Goal: Task Accomplishment & Management: Manage account settings

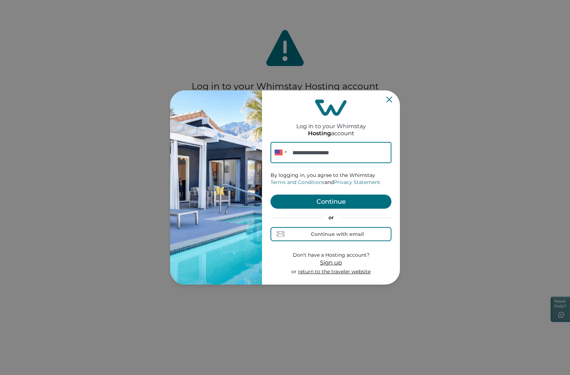
type input "**********"
click at [316, 199] on button "Continue" at bounding box center [330, 202] width 121 height 14
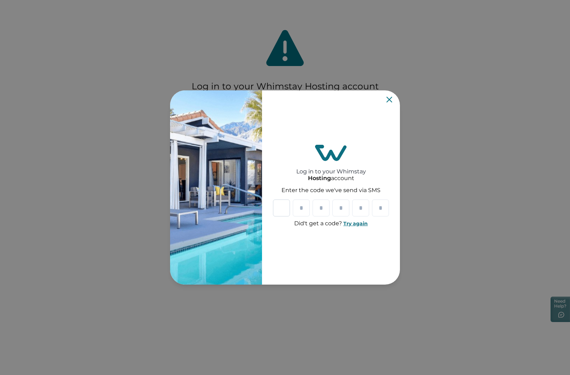
click at [281, 207] on input "Please enter your pin code" at bounding box center [281, 208] width 17 height 17
type input "*"
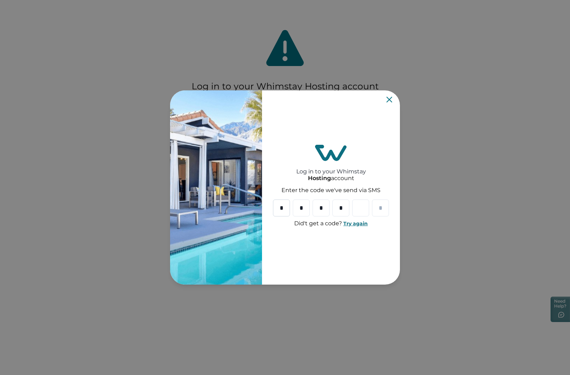
type input "*"
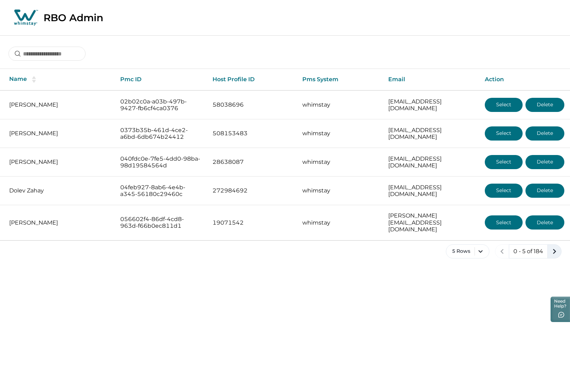
click at [555, 249] on icon "next page" at bounding box center [554, 251] width 3 height 5
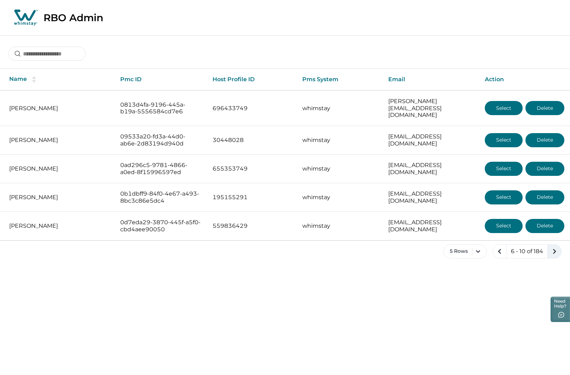
click at [555, 249] on icon "next page" at bounding box center [554, 251] width 3 height 5
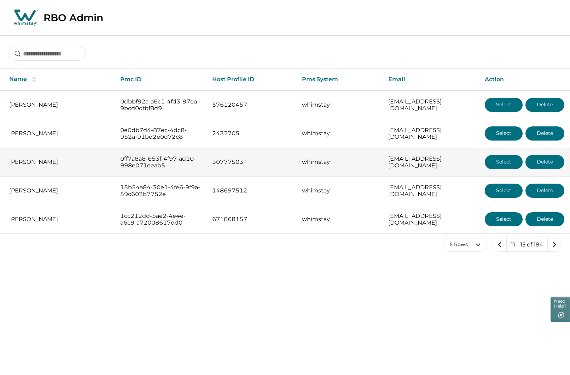
click at [511, 164] on button "Select" at bounding box center [504, 162] width 38 height 14
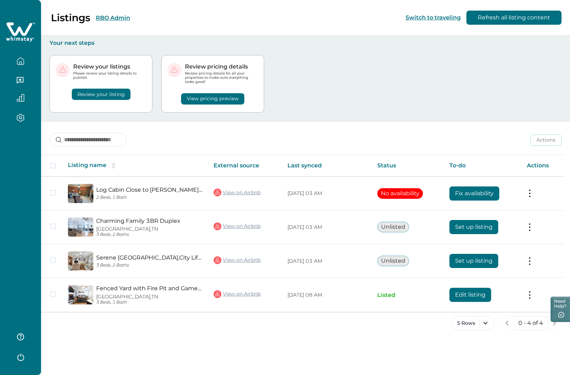
click at [111, 18] on button "RBO Admin" at bounding box center [113, 17] width 34 height 7
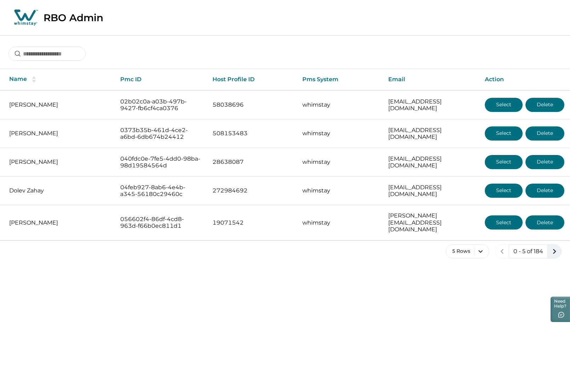
click at [555, 247] on icon "next page" at bounding box center [554, 252] width 10 height 10
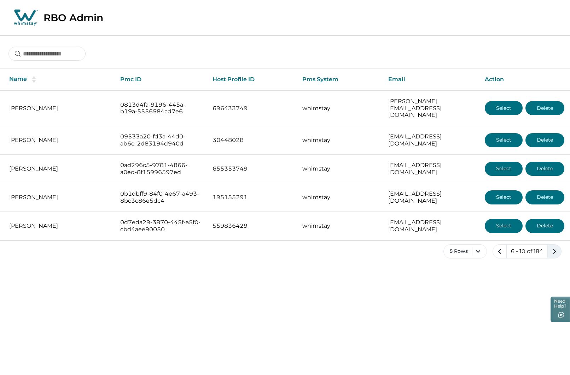
click at [555, 247] on icon "next page" at bounding box center [554, 252] width 10 height 10
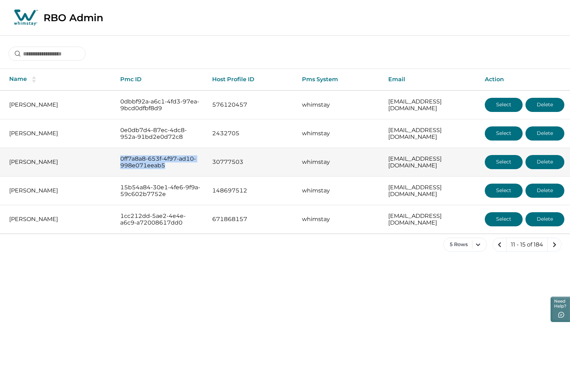
drag, startPoint x: 116, startPoint y: 158, endPoint x: 179, endPoint y: 171, distance: 63.6
click at [179, 171] on td "0ff7a8a8-653f-4f97-ad10-998e071eeab5" at bounding box center [161, 162] width 92 height 29
copy p "0ff7a8a8-653f-4f97-ad10-998e071eeab5"
click at [505, 161] on button "Select" at bounding box center [504, 162] width 38 height 14
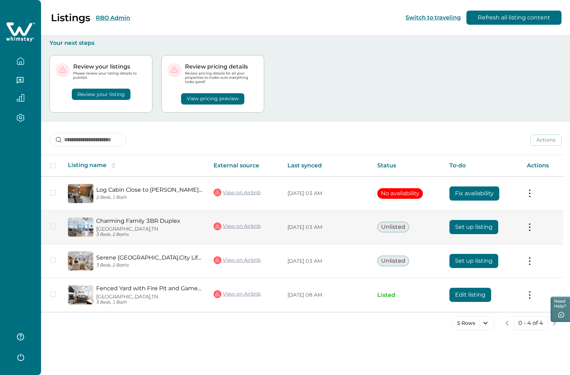
click at [477, 227] on button "Set up listing" at bounding box center [473, 227] width 49 height 14
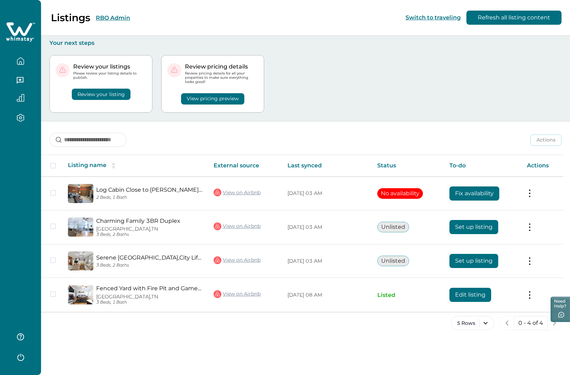
click at [105, 19] on button "RBO Admin" at bounding box center [113, 17] width 34 height 7
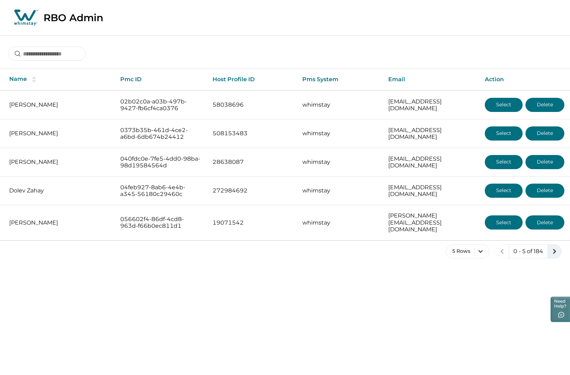
click at [556, 247] on icon "next page" at bounding box center [554, 252] width 10 height 10
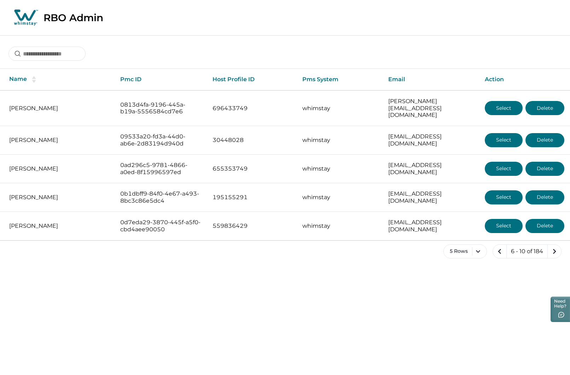
click at [556, 247] on icon "next page" at bounding box center [554, 252] width 10 height 10
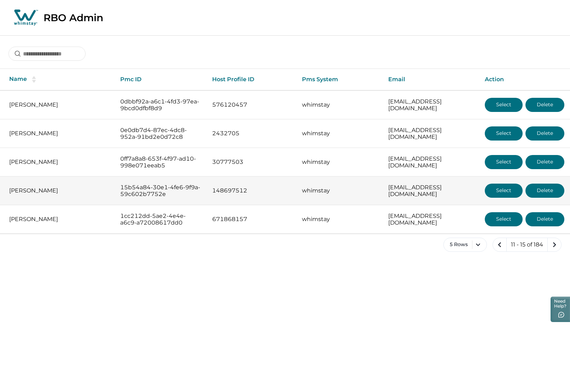
click at [504, 189] on button "Select" at bounding box center [504, 191] width 38 height 14
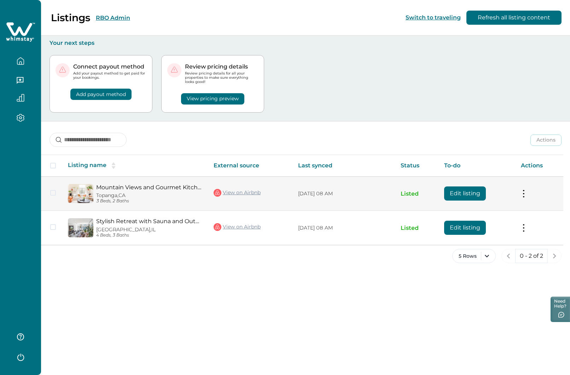
click at [458, 193] on button "Edit listing" at bounding box center [465, 194] width 42 height 14
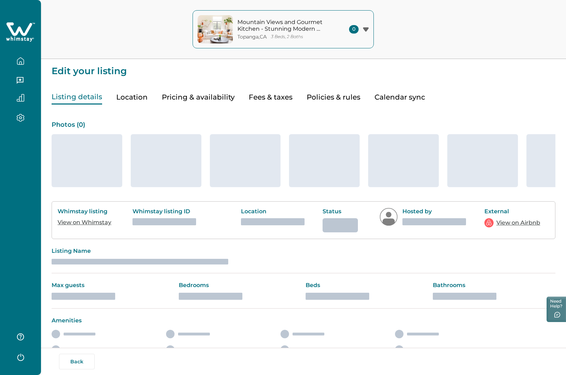
type input "**"
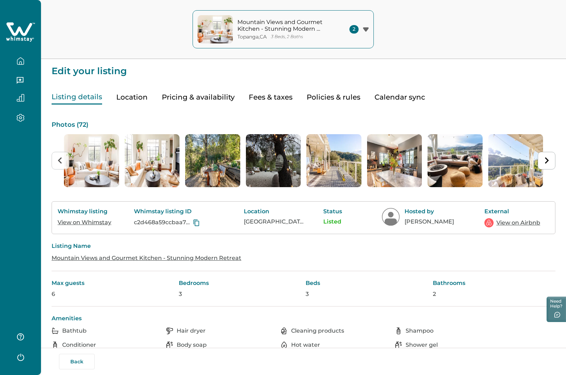
click at [195, 97] on button "Pricing & availability" at bounding box center [198, 97] width 73 height 14
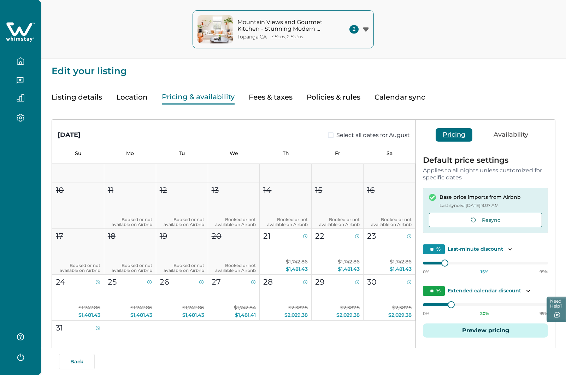
scroll to position [71, 0]
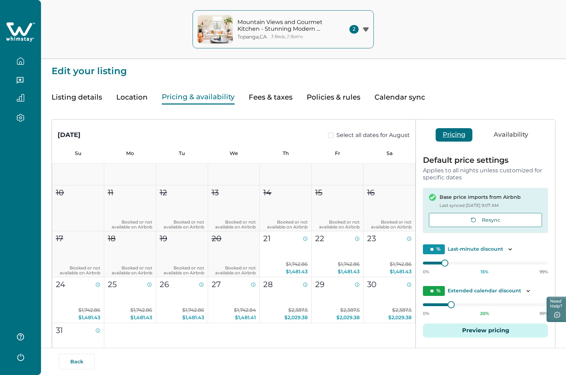
drag, startPoint x: 21, startPoint y: 34, endPoint x: 28, endPoint y: 39, distance: 8.9
click at [21, 34] on icon at bounding box center [20, 32] width 29 height 21
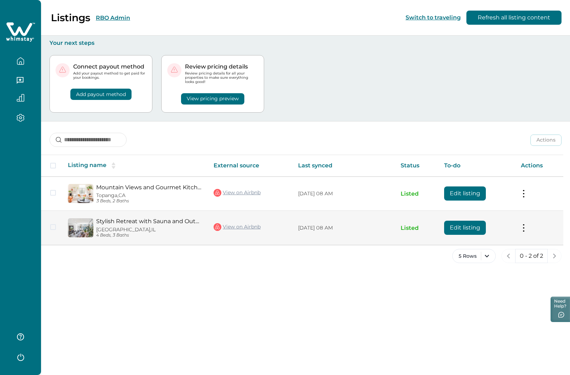
click at [463, 229] on button "Edit listing" at bounding box center [465, 228] width 42 height 14
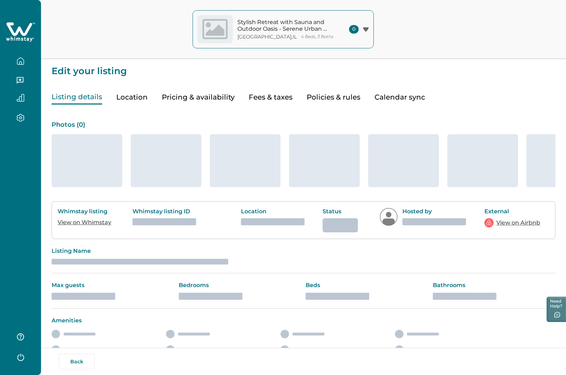
type input "**"
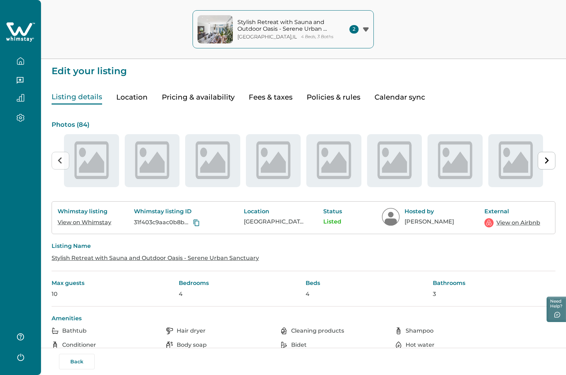
type input "**"
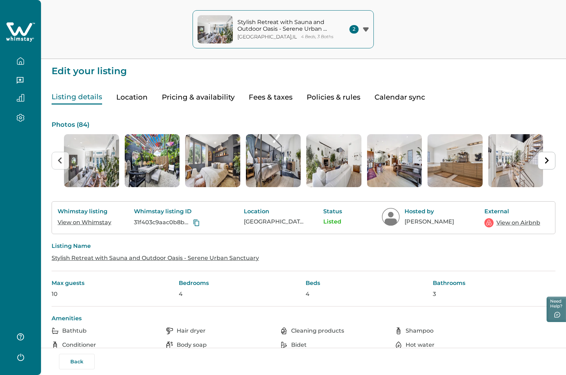
click at [194, 95] on button "Pricing & availability" at bounding box center [198, 97] width 73 height 14
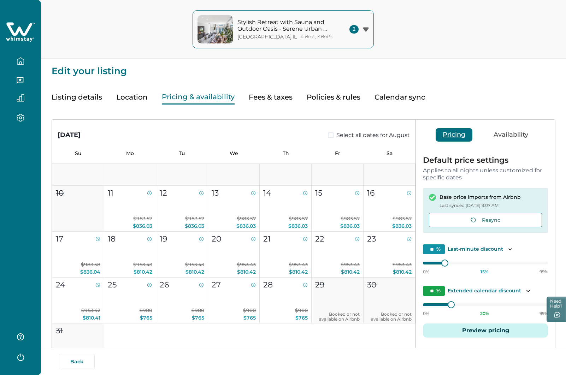
scroll to position [71, 0]
click at [16, 24] on icon at bounding box center [20, 32] width 29 height 21
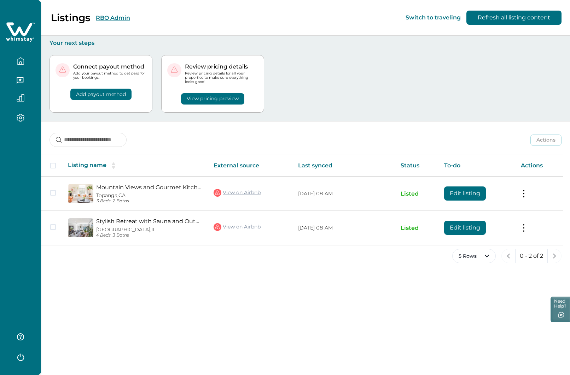
click at [105, 17] on button "RBO Admin" at bounding box center [113, 17] width 34 height 7
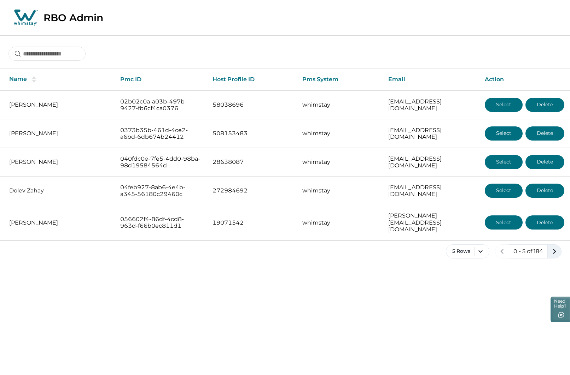
click at [553, 247] on icon "next page" at bounding box center [554, 252] width 10 height 10
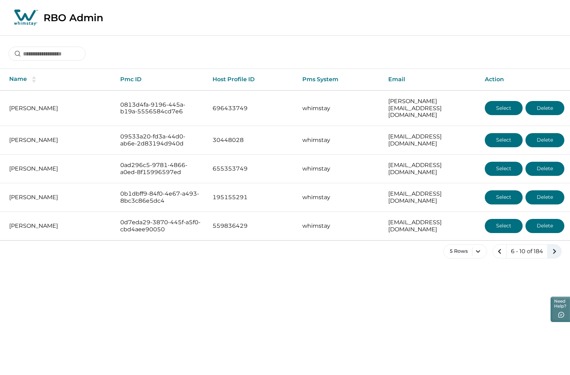
click at [553, 247] on icon "next page" at bounding box center [554, 252] width 10 height 10
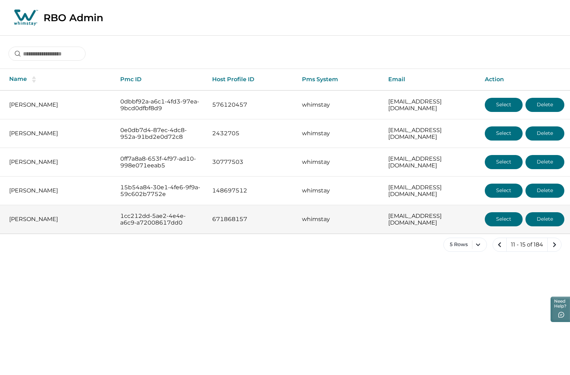
click at [501, 217] on button "Select" at bounding box center [504, 219] width 38 height 14
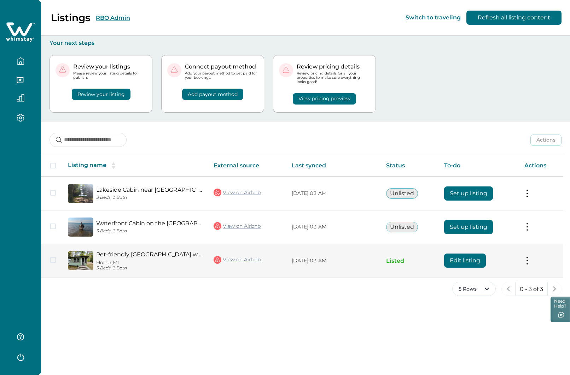
click at [462, 261] on button "Edit listing" at bounding box center [465, 261] width 42 height 14
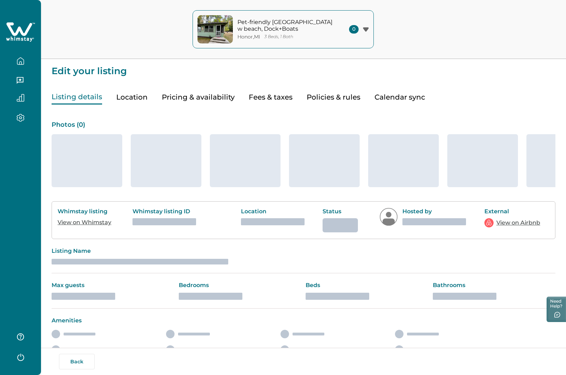
type input "*"
type input "**"
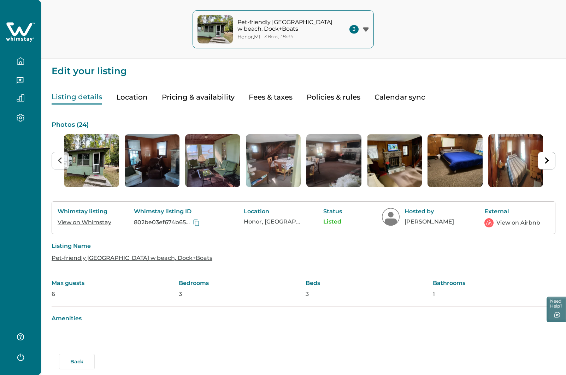
click at [190, 99] on button "Pricing & availability" at bounding box center [198, 97] width 73 height 14
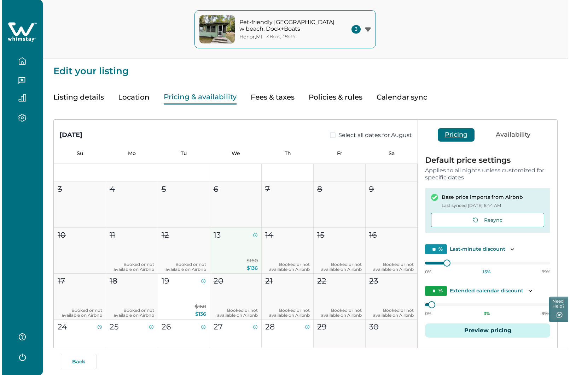
scroll to position [141, 0]
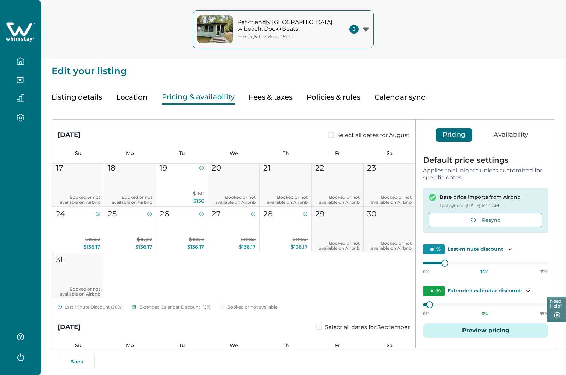
click at [266, 98] on button "Fees & taxes" at bounding box center [271, 97] width 44 height 14
type input "*"
type input "**"
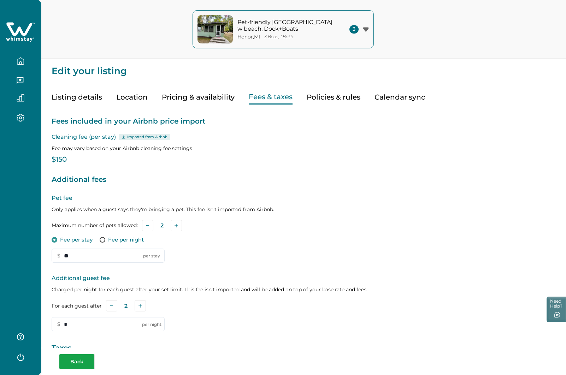
click at [82, 360] on button "Back" at bounding box center [77, 362] width 36 height 16
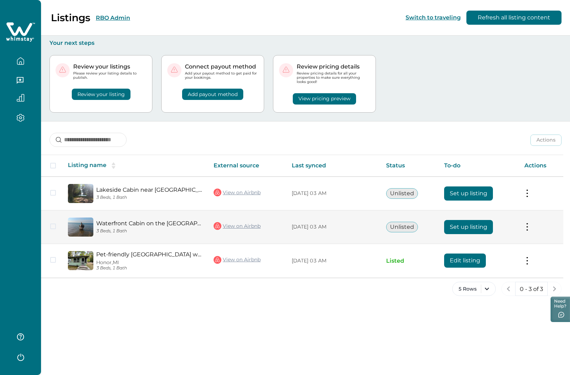
click at [471, 228] on button "Set up listing" at bounding box center [468, 227] width 49 height 14
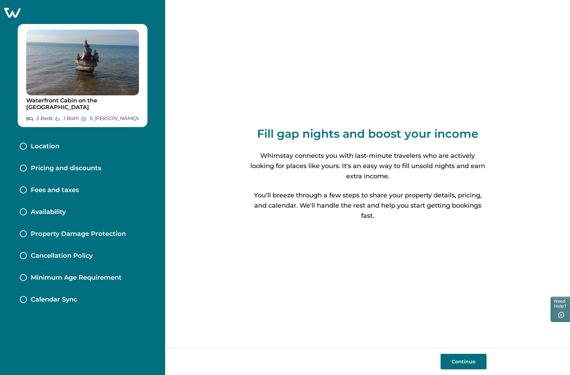
click at [14, 14] on icon at bounding box center [12, 12] width 17 height 11
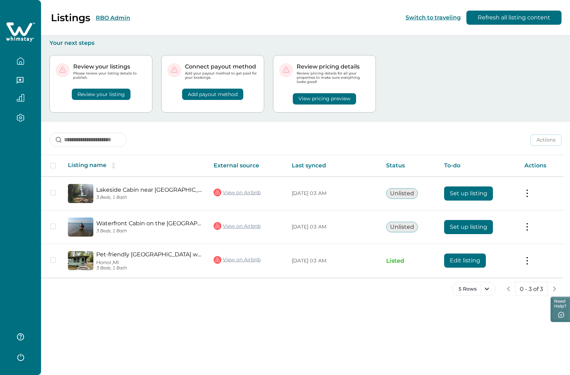
click at [21, 59] on icon "button" at bounding box center [21, 61] width 8 height 8
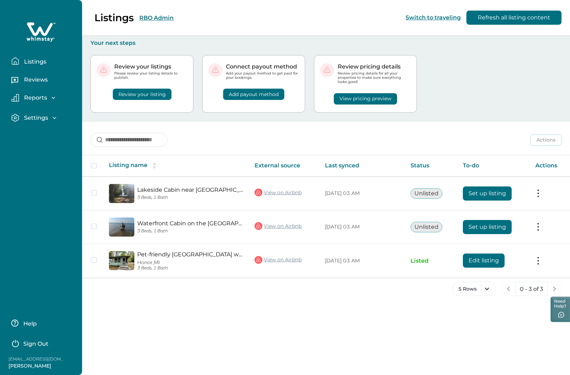
click at [152, 18] on div "Listings RBO Admin Switch to traveling Refresh all listing content" at bounding box center [285, 18] width 570 height 36
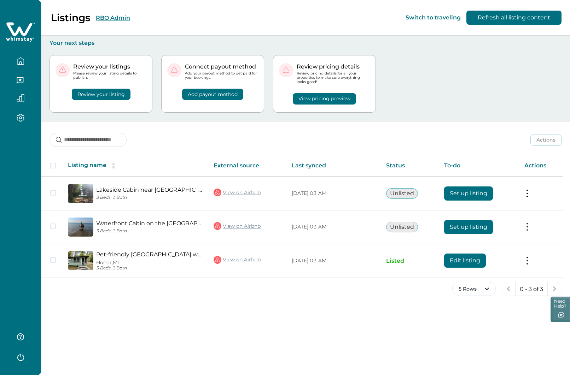
click at [118, 18] on button "RBO Admin" at bounding box center [113, 17] width 34 height 7
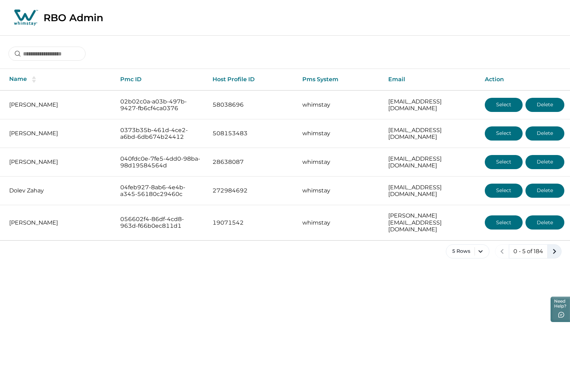
click at [550, 247] on icon "next page" at bounding box center [554, 252] width 10 height 10
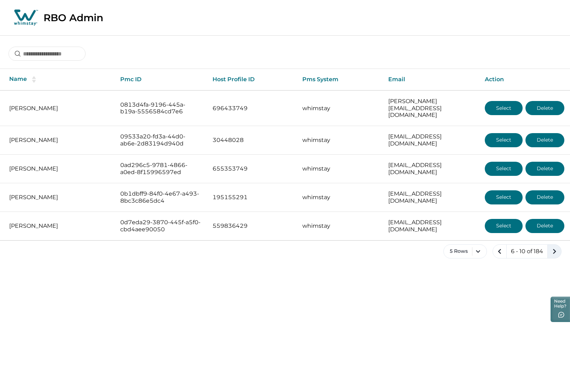
click at [550, 247] on icon "next page" at bounding box center [554, 252] width 10 height 10
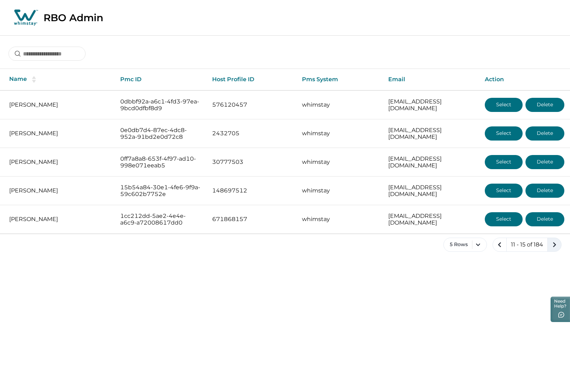
click at [550, 247] on icon "next page" at bounding box center [554, 245] width 10 height 10
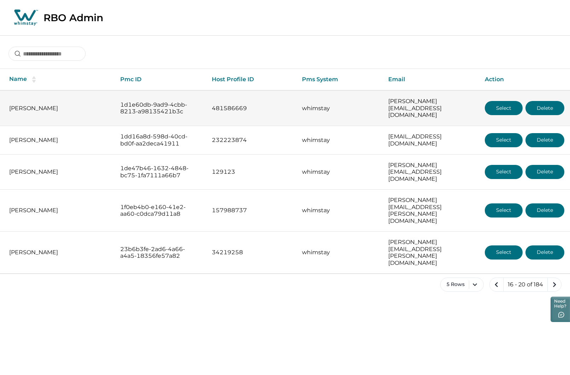
click at [503, 108] on button "Select" at bounding box center [504, 108] width 38 height 14
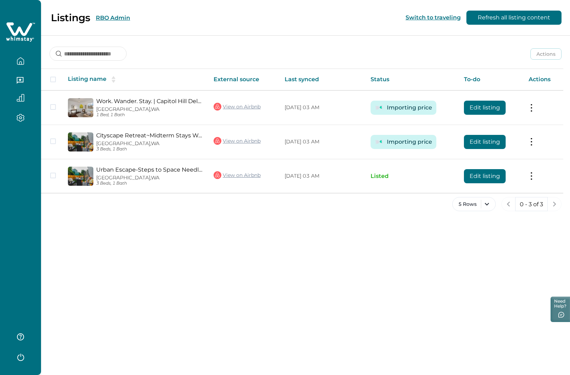
click at [116, 17] on button "RBO Admin" at bounding box center [113, 17] width 34 height 7
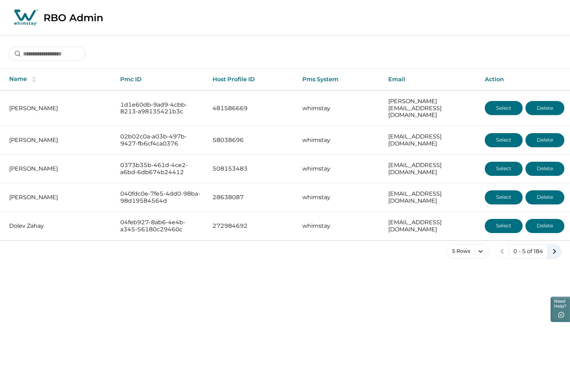
click at [555, 247] on icon "next page" at bounding box center [554, 252] width 10 height 10
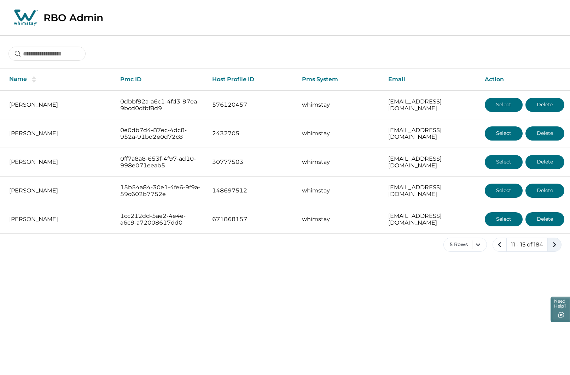
click at [555, 243] on icon "next page" at bounding box center [554, 245] width 10 height 10
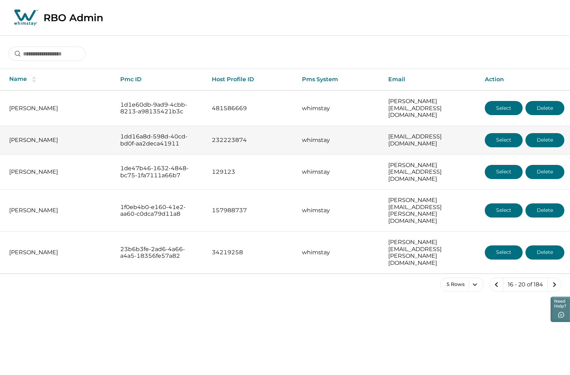
click at [502, 133] on button "Select" at bounding box center [504, 140] width 38 height 14
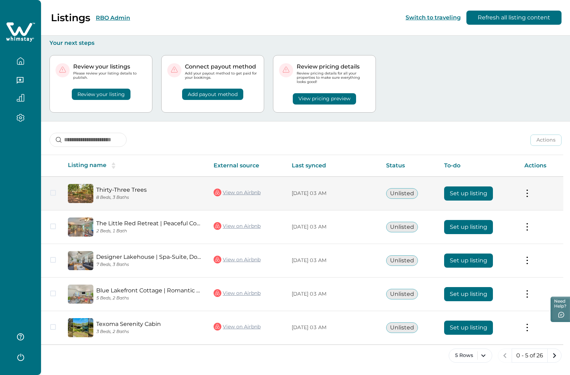
click at [460, 196] on button "Set up listing" at bounding box center [468, 194] width 49 height 14
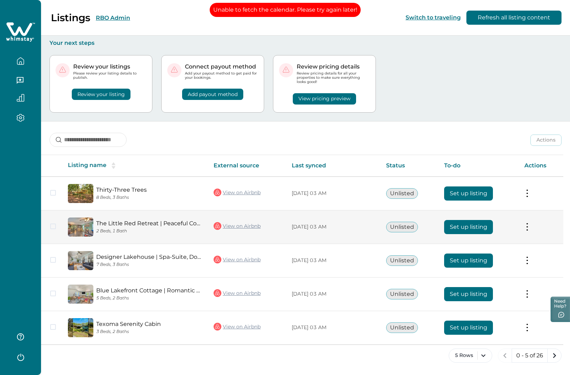
click at [472, 228] on button "Set up listing" at bounding box center [468, 227] width 49 height 14
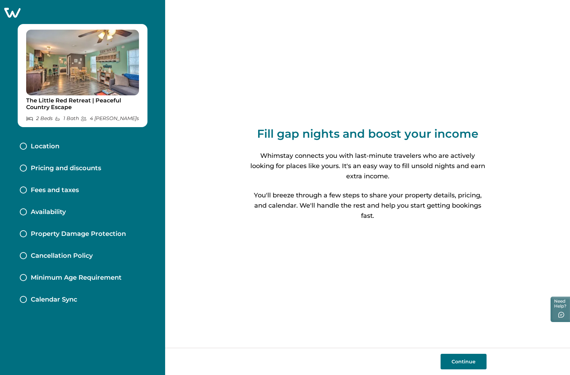
drag, startPoint x: 61, startPoint y: 168, endPoint x: 71, endPoint y: 174, distance: 11.8
click at [62, 168] on p "Pricing and discounts" at bounding box center [66, 169] width 70 height 8
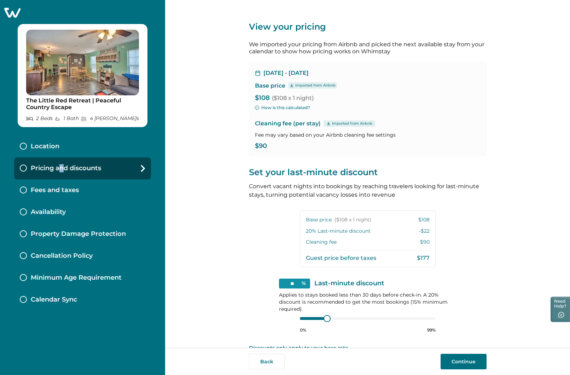
click at [13, 13] on icon at bounding box center [12, 13] width 16 height 10
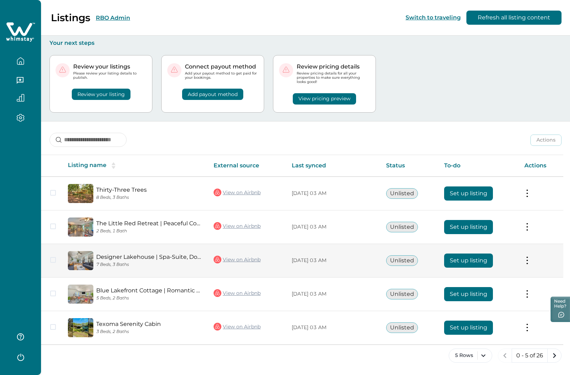
click at [459, 263] on button "Set up listing" at bounding box center [468, 261] width 49 height 14
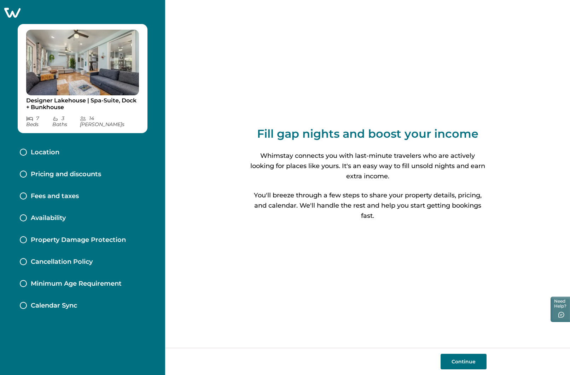
click at [11, 11] on icon at bounding box center [12, 12] width 17 height 11
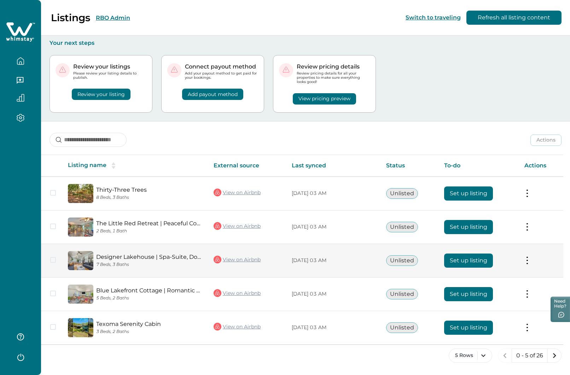
click at [485, 257] on button "Set up listing" at bounding box center [468, 261] width 49 height 14
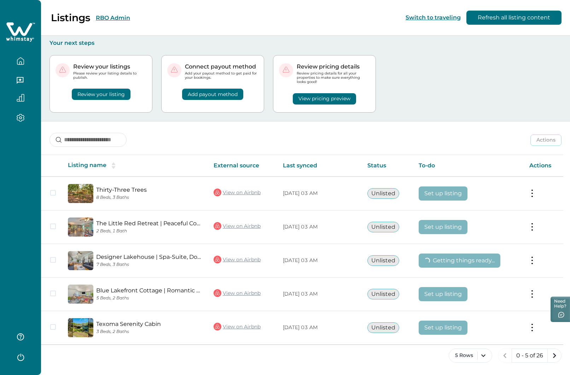
click at [121, 18] on button "RBO Admin" at bounding box center [113, 17] width 34 height 7
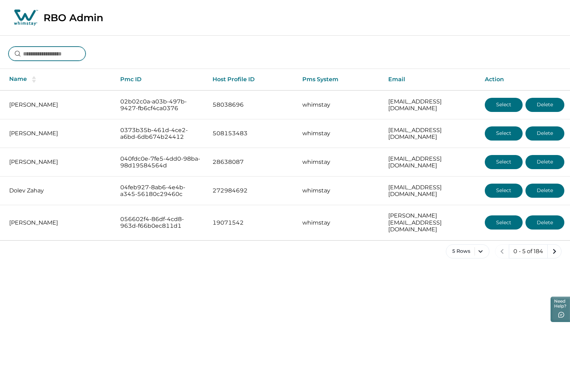
click at [56, 51] on input at bounding box center [46, 54] width 77 height 14
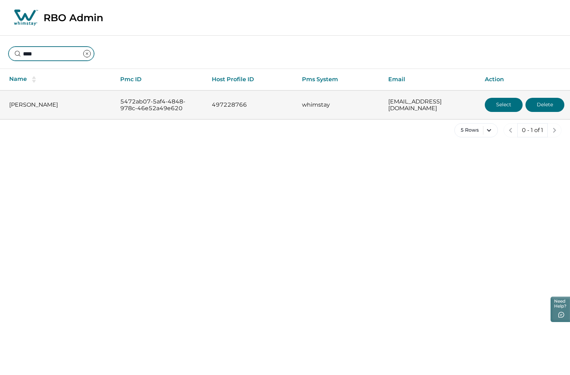
type input "****"
click at [505, 100] on button "Select" at bounding box center [504, 105] width 38 height 14
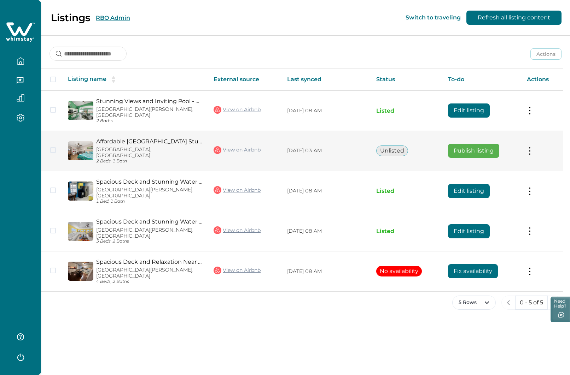
click at [529, 147] on button at bounding box center [530, 150] width 6 height 7
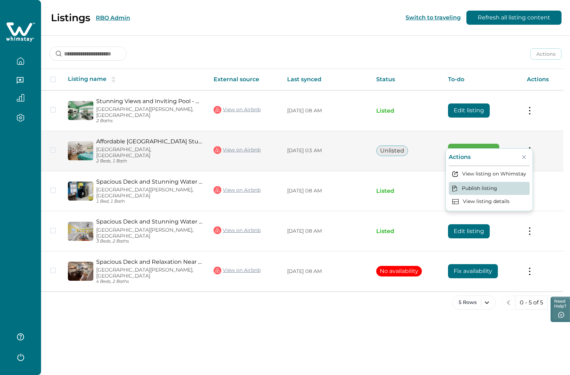
click at [488, 188] on button "Publish listing" at bounding box center [489, 188] width 81 height 13
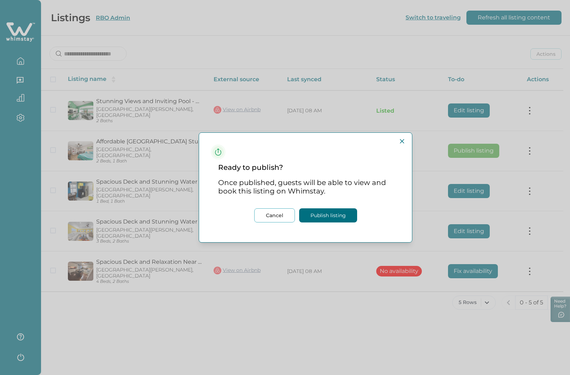
click at [337, 214] on button "Publish listing" at bounding box center [328, 216] width 58 height 14
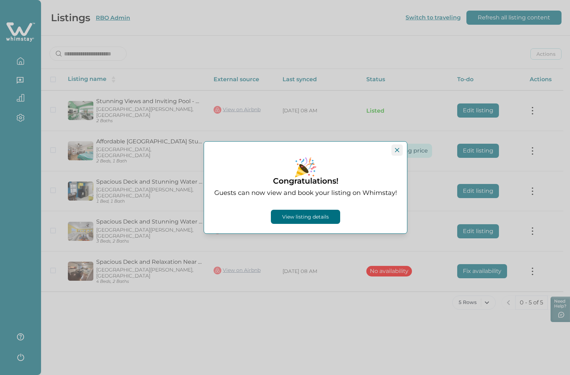
click at [397, 151] on icon "Close" at bounding box center [397, 150] width 4 height 4
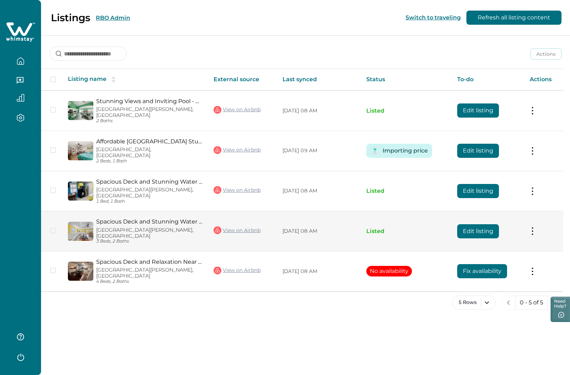
click at [479, 224] on button "Edit listing" at bounding box center [478, 231] width 42 height 14
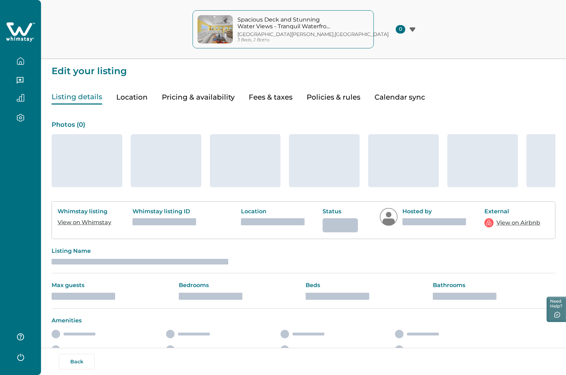
type input "*"
type input "**"
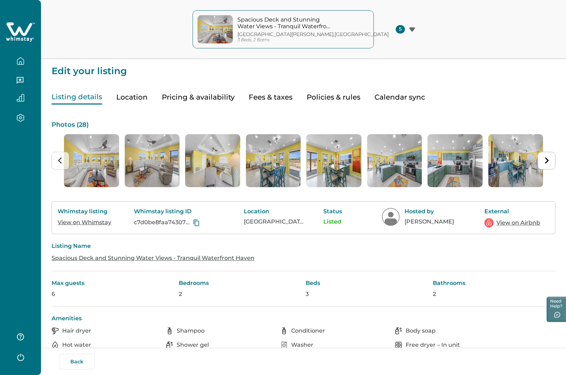
click at [203, 98] on button "Pricing & availability" at bounding box center [198, 97] width 73 height 14
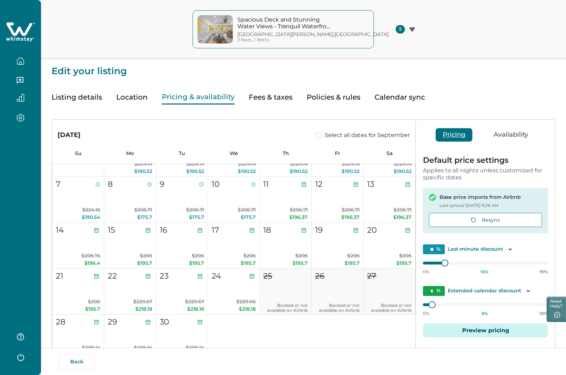
scroll to position [389, 0]
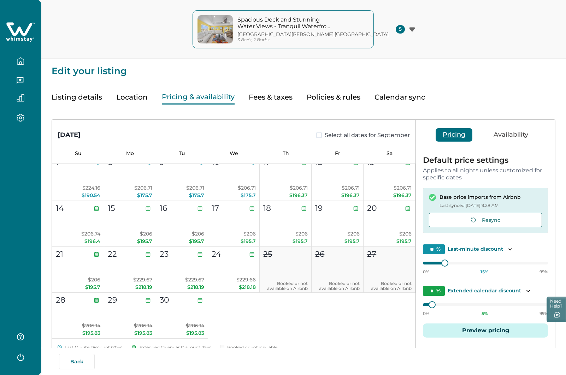
click at [275, 100] on button "Fees & taxes" at bounding box center [271, 97] width 44 height 14
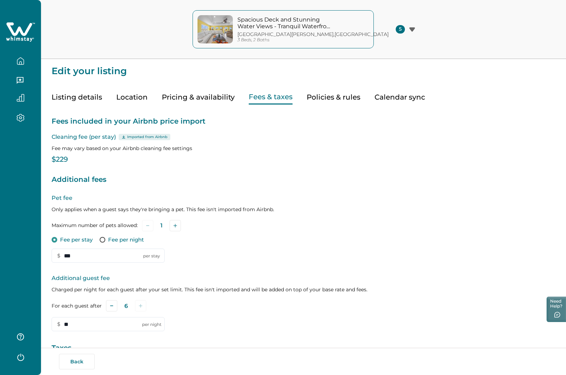
type input "**"
type input "***"
click at [87, 97] on button "Listing details" at bounding box center [77, 97] width 51 height 14
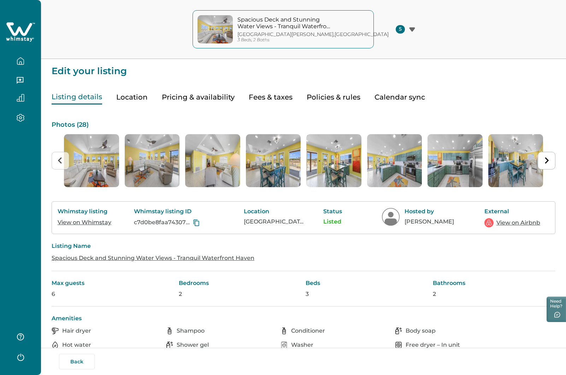
click at [525, 222] on link "View on Airbnb" at bounding box center [519, 223] width 44 height 8
click at [81, 222] on link "View on Whimstay" at bounding box center [85, 222] width 54 height 7
